Goal: Task Accomplishment & Management: Manage account settings

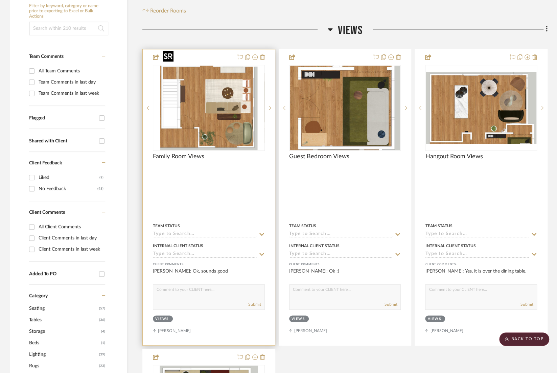
scroll to position [127, 0]
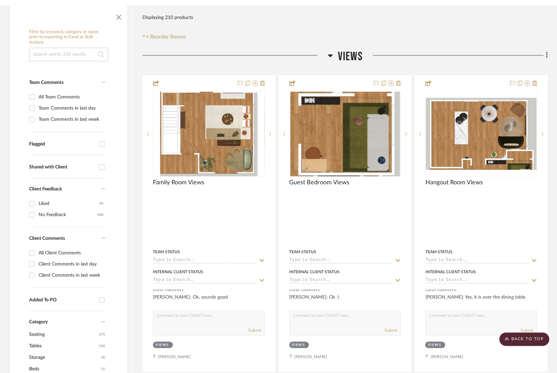
click at [330, 54] on icon at bounding box center [330, 55] width 5 height 3
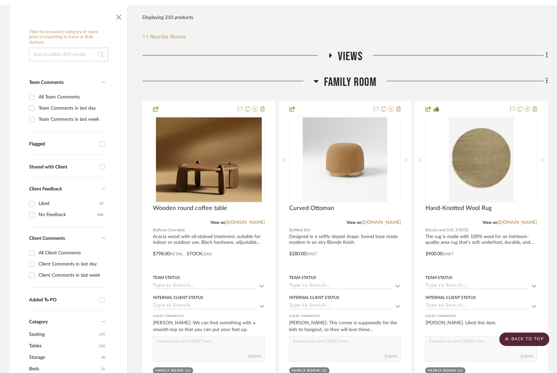
click at [315, 80] on icon at bounding box center [316, 81] width 5 height 3
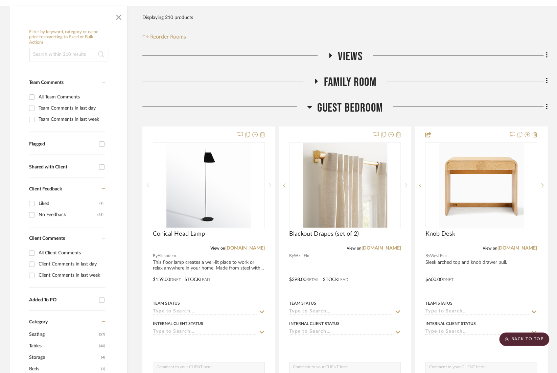
click at [310, 103] on icon at bounding box center [309, 107] width 5 height 8
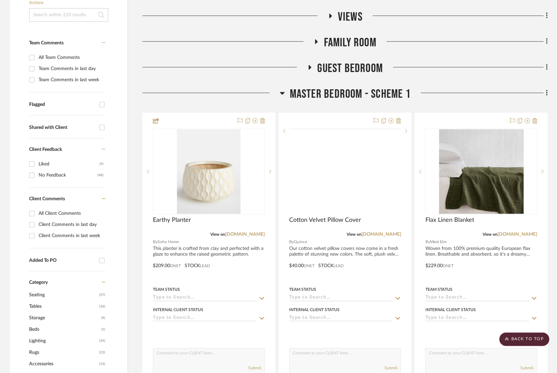
scroll to position [169, 0]
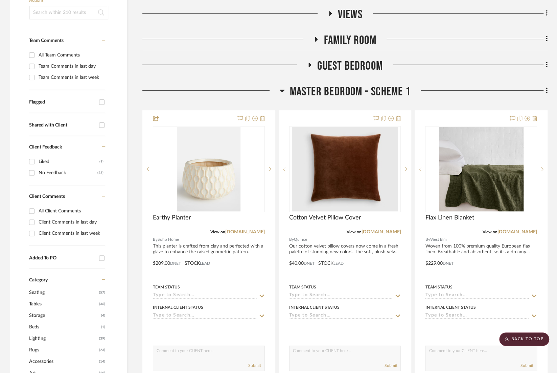
click at [282, 87] on icon at bounding box center [282, 91] width 5 height 8
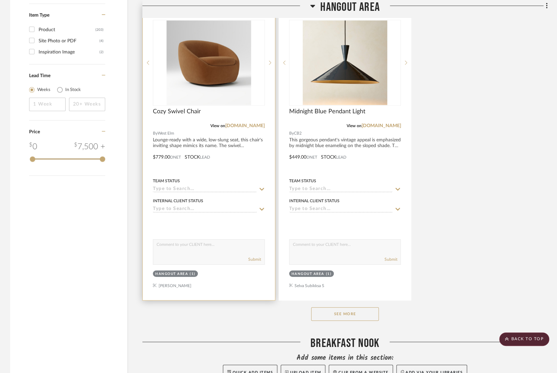
scroll to position [969, 0]
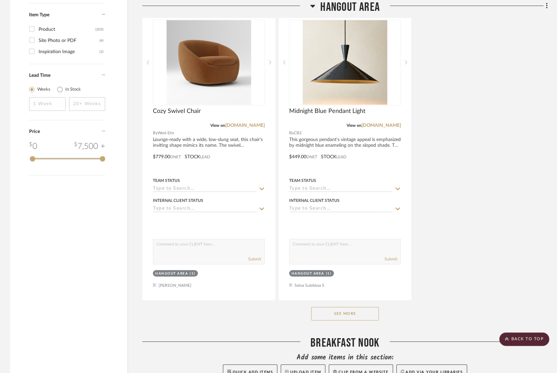
click at [345, 307] on button "See More" at bounding box center [345, 314] width 68 height 14
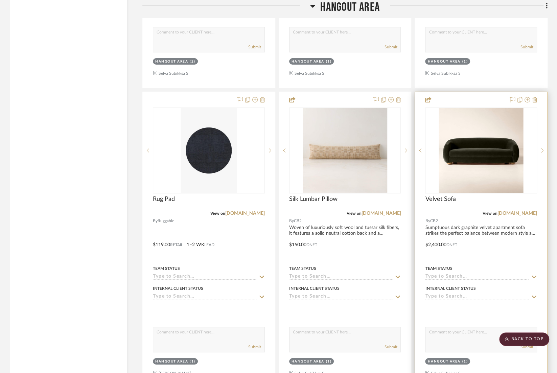
scroll to position [1476, 0]
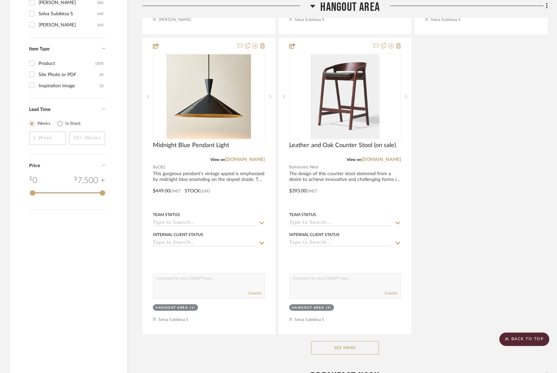
scroll to position [1015, 0]
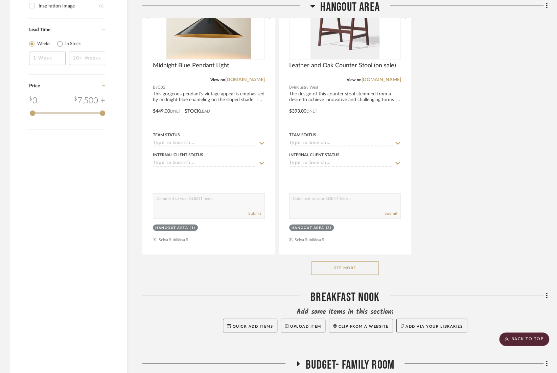
click at [354, 261] on button "See More" at bounding box center [345, 268] width 68 height 14
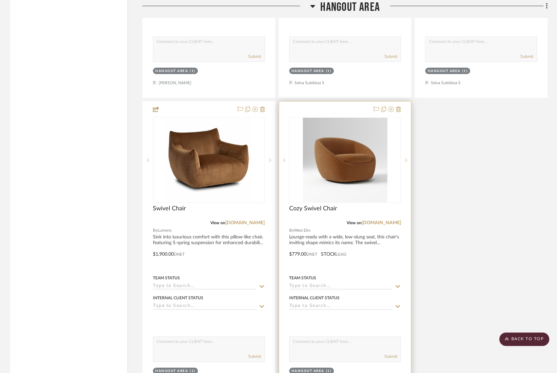
scroll to position [1776, 0]
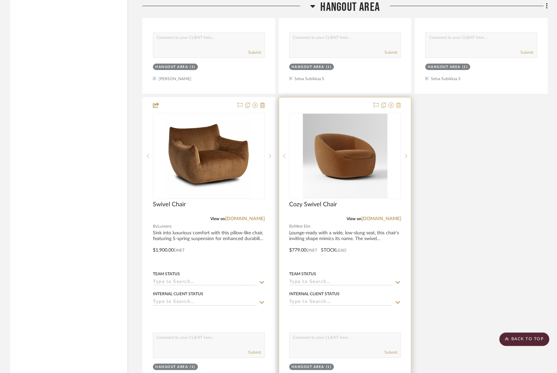
click at [398, 102] on icon at bounding box center [398, 104] width 5 height 5
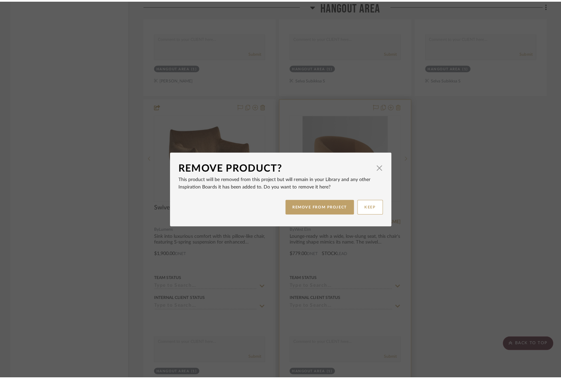
scroll to position [0, 0]
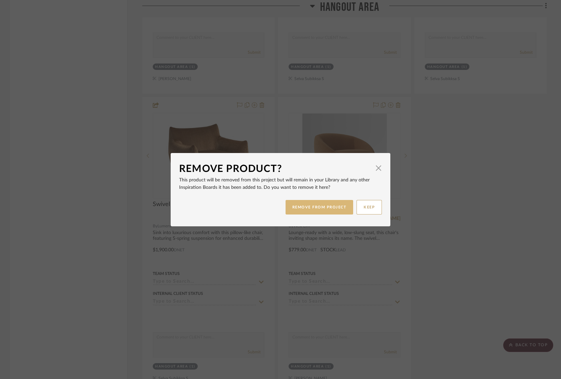
click at [325, 202] on button "REMOVE FROM PROJECT" at bounding box center [320, 207] width 68 height 15
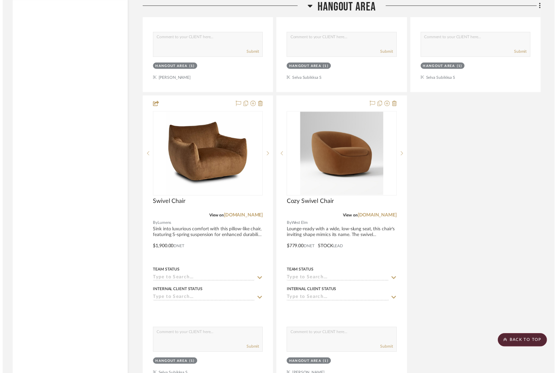
scroll to position [1776, 0]
